Goal: Information Seeking & Learning: Find specific fact

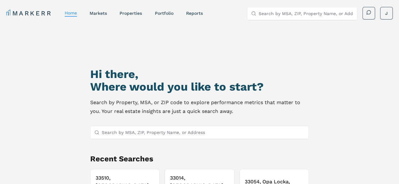
scroll to position [32, 0]
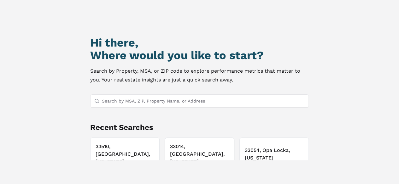
click at [177, 98] on input "Search by MSA, ZIP, Property Name, or Address" at bounding box center [203, 101] width 203 height 13
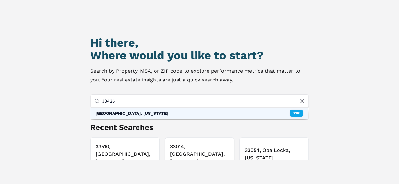
type input "33426"
click at [147, 112] on div "33426, Boynton Beach, Florida" at bounding box center [131, 113] width 73 height 6
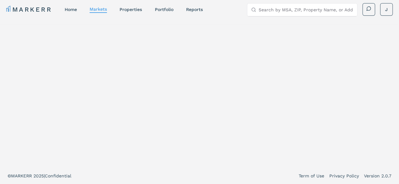
scroll to position [4, 0]
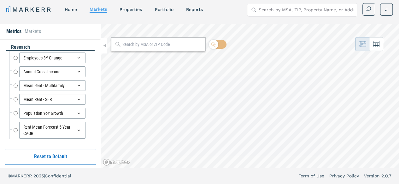
radio input "true"
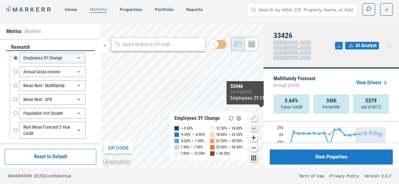
scroll to position [0, 0]
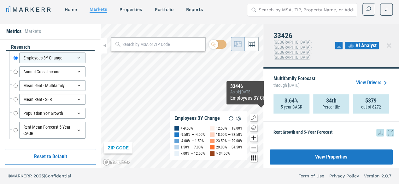
click at [386, 129] on icon at bounding box center [390, 133] width 8 height 8
